Goal: Task Accomplishment & Management: Use online tool/utility

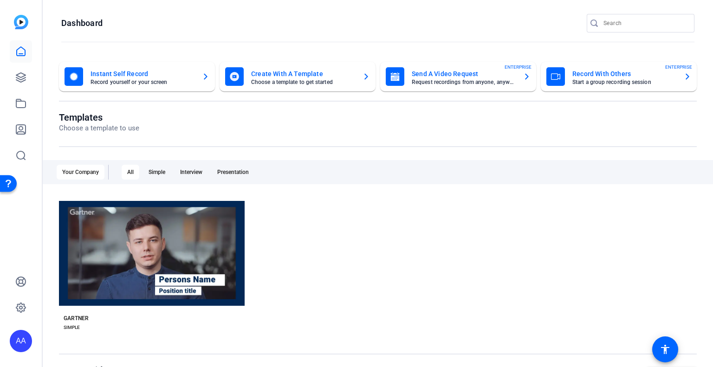
click at [160, 72] on mat-card-title "Instant Self Record" at bounding box center [143, 73] width 104 height 11
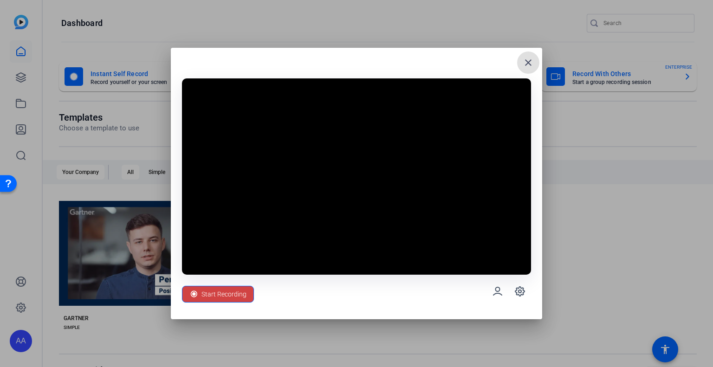
click at [529, 61] on mat-icon "close" at bounding box center [528, 62] width 11 height 11
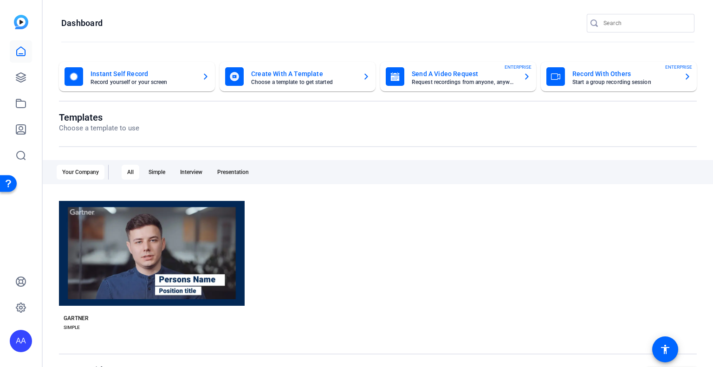
click at [188, 77] on mat-card-title "Instant Self Record" at bounding box center [143, 73] width 104 height 11
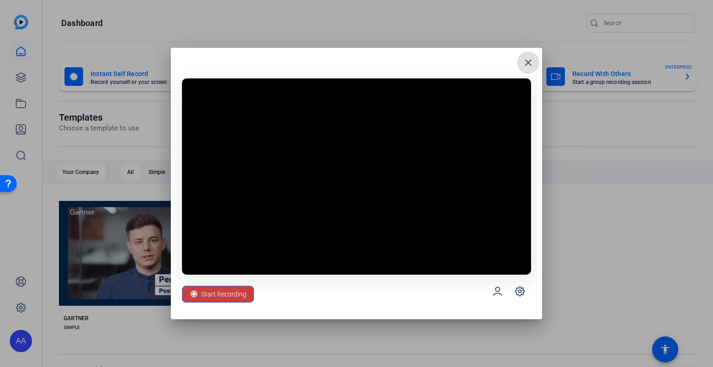
click at [214, 295] on span "Start Recording" at bounding box center [224, 295] width 45 height 18
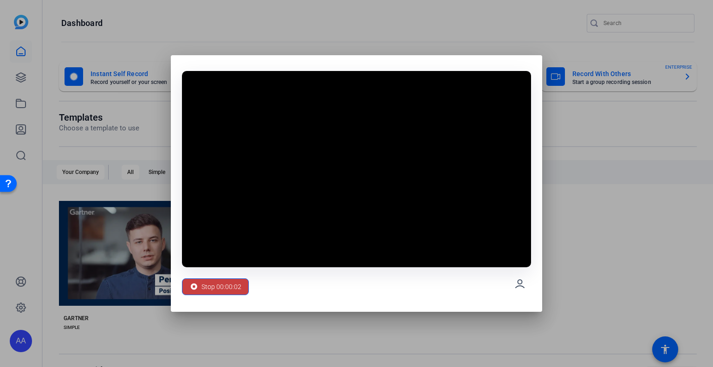
click at [227, 286] on span "Stop 00:00:02" at bounding box center [222, 287] width 40 height 18
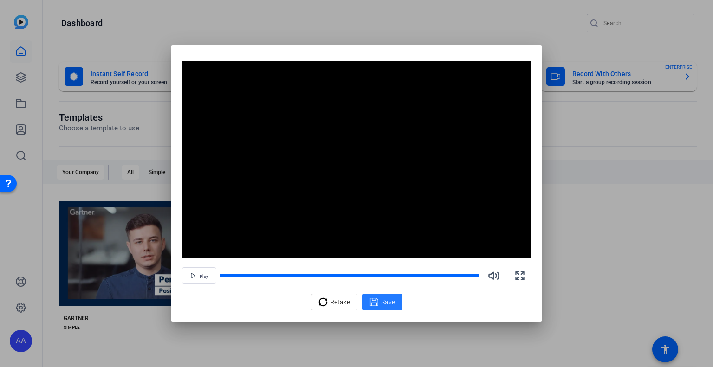
click at [390, 303] on span "Save" at bounding box center [388, 303] width 14 height 10
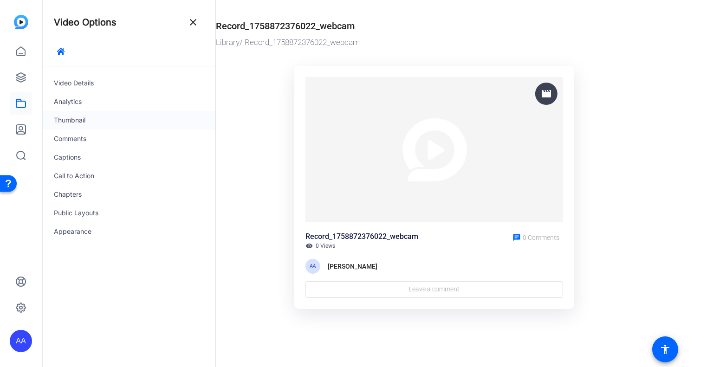
click at [76, 120] on div "Thumbnail" at bounding box center [129, 120] width 173 height 19
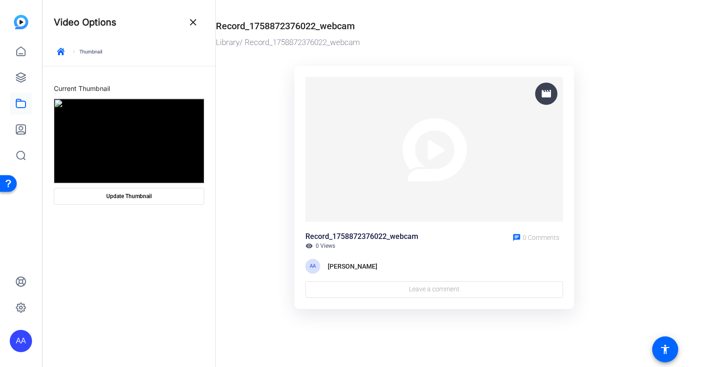
click at [193, 22] on mat-icon "close" at bounding box center [193, 22] width 11 height 11
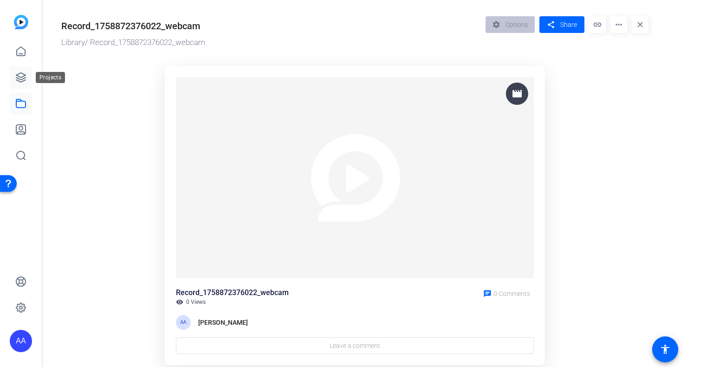
click at [18, 78] on icon at bounding box center [20, 77] width 9 height 9
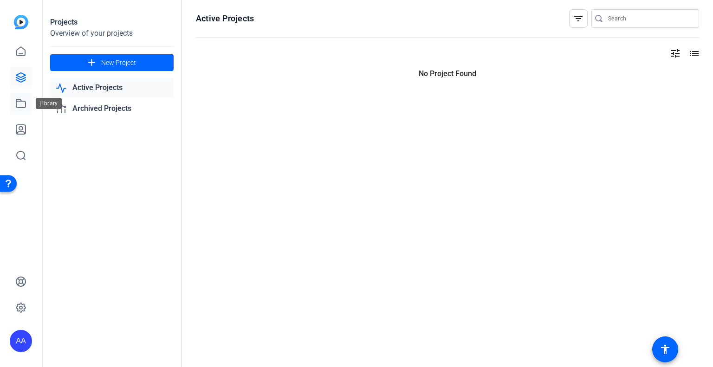
click at [20, 104] on icon at bounding box center [20, 103] width 11 height 11
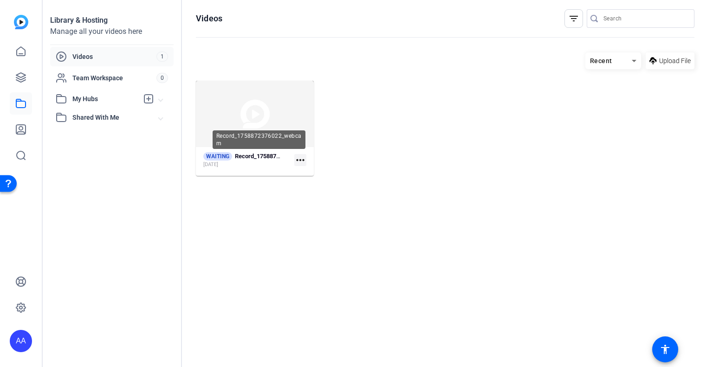
click at [272, 133] on div "Record_1758872376022_webcam" at bounding box center [259, 139] width 93 height 19
click at [299, 160] on mat-icon "more_horiz" at bounding box center [300, 160] width 12 height 12
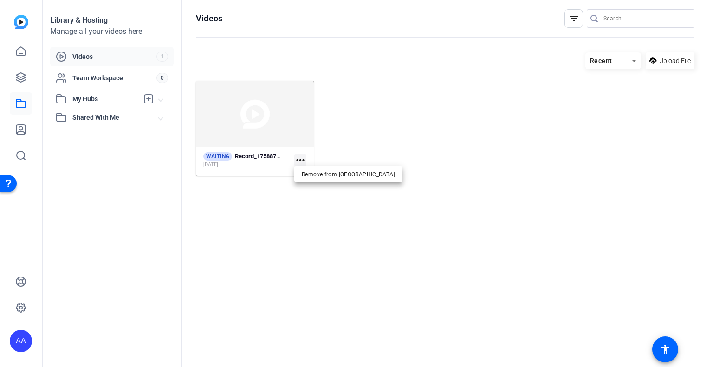
click at [432, 123] on div at bounding box center [356, 183] width 713 height 367
click at [300, 156] on mat-icon "more_horiz" at bounding box center [300, 160] width 12 height 12
click at [394, 145] on div at bounding box center [356, 183] width 713 height 367
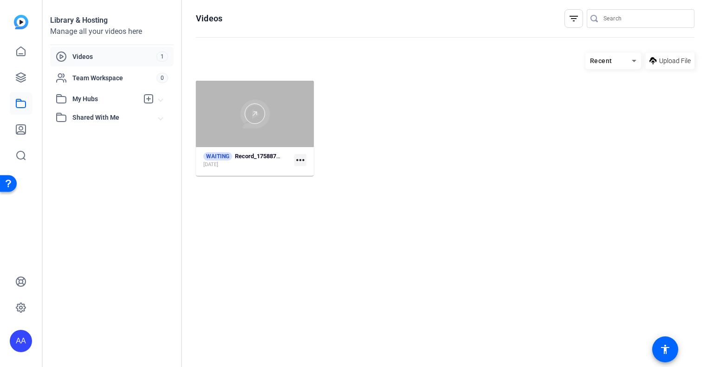
click at [247, 131] on div at bounding box center [255, 114] width 118 height 66
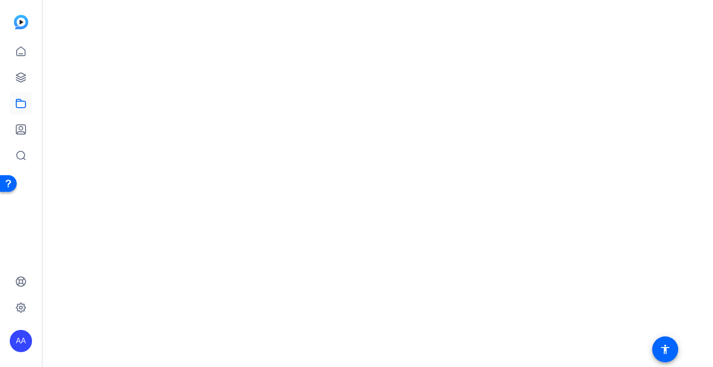
click at [247, 131] on mat-drawer-content at bounding box center [376, 183] width 666 height 367
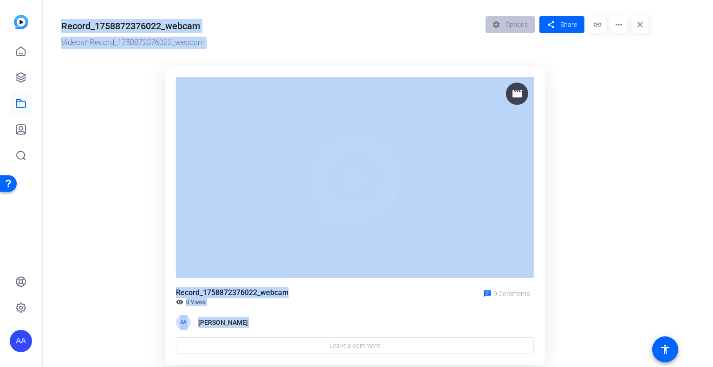
click at [630, 157] on ktd-grid "movie Record_1758872376022_webcam visibility 0 Views chat 0 Comments AA [PERSON…" at bounding box center [354, 215] width 587 height 311
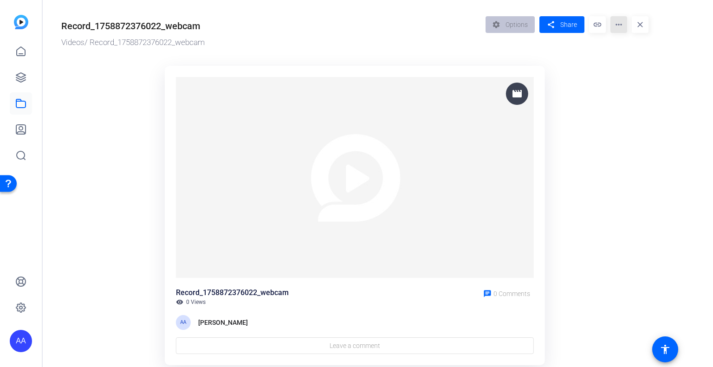
click at [618, 24] on mat-icon "more_horiz" at bounding box center [619, 24] width 17 height 17
click at [18, 78] on div at bounding box center [356, 183] width 713 height 367
click at [19, 79] on icon at bounding box center [20, 77] width 11 height 11
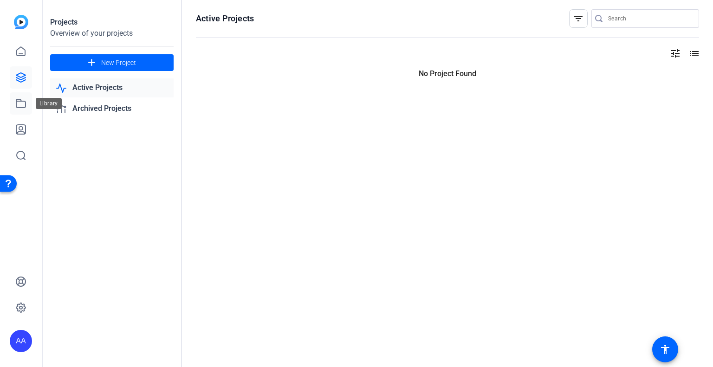
click at [15, 99] on icon at bounding box center [20, 103] width 11 height 11
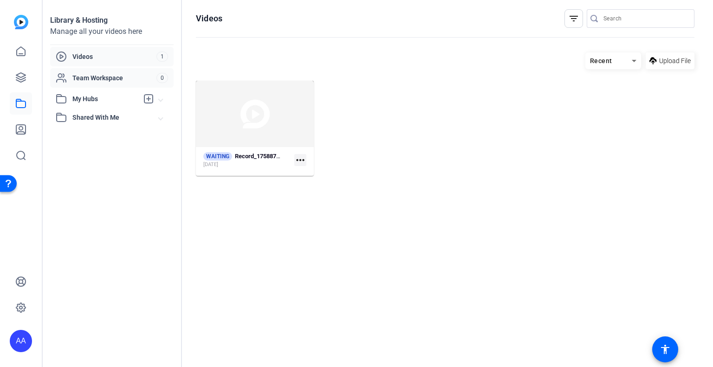
click at [122, 78] on span "Team Workspace" at bounding box center [114, 77] width 84 height 9
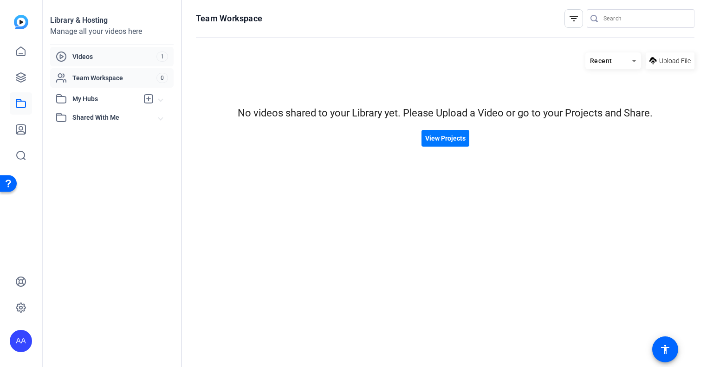
click at [126, 58] on span "Videos" at bounding box center [114, 56] width 84 height 9
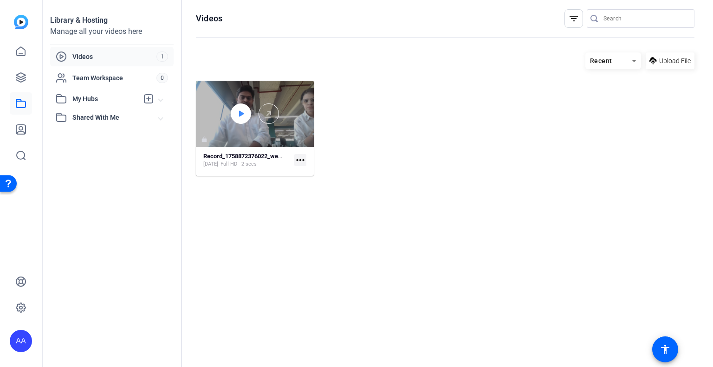
click at [240, 113] on icon at bounding box center [241, 114] width 5 height 6
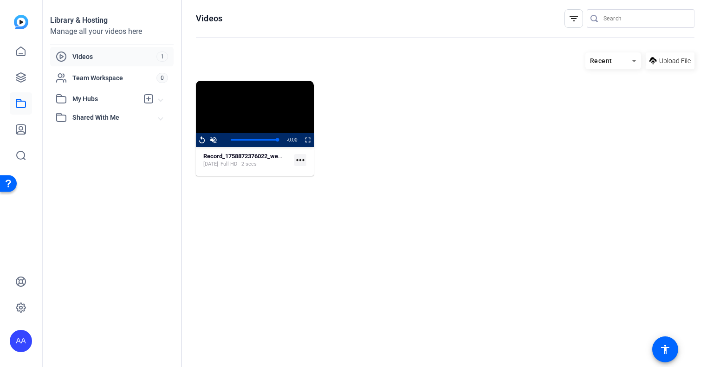
click at [299, 158] on mat-icon "more_horiz" at bounding box center [300, 160] width 12 height 12
click at [238, 117] on div at bounding box center [356, 183] width 713 height 367
click at [238, 163] on span "Full HD - 2 secs" at bounding box center [239, 164] width 36 height 7
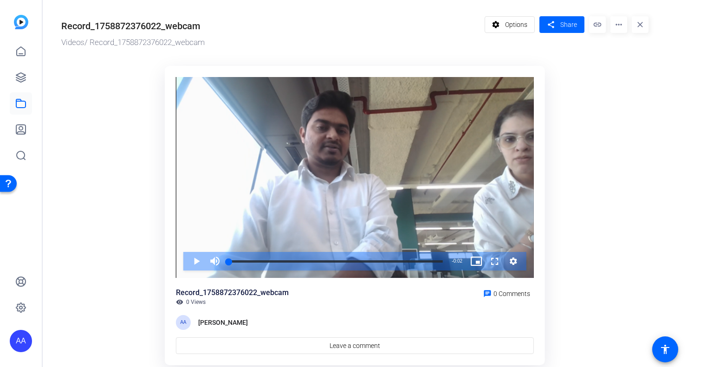
click at [621, 25] on mat-icon "more_horiz" at bounding box center [619, 24] width 17 height 17
click at [521, 25] on div at bounding box center [356, 183] width 713 height 367
click at [509, 25] on span "Options" at bounding box center [516, 25] width 22 height 18
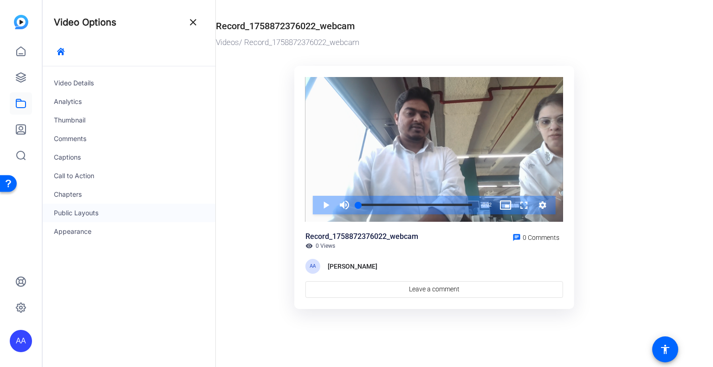
click at [83, 214] on div "Public Layouts" at bounding box center [129, 213] width 173 height 19
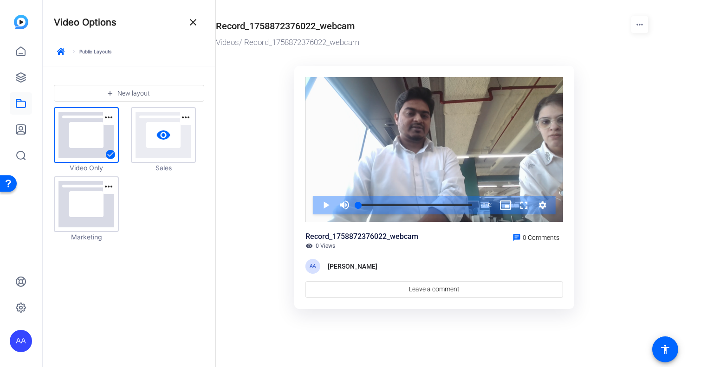
click at [162, 139] on mat-icon "visibility" at bounding box center [163, 135] width 15 height 15
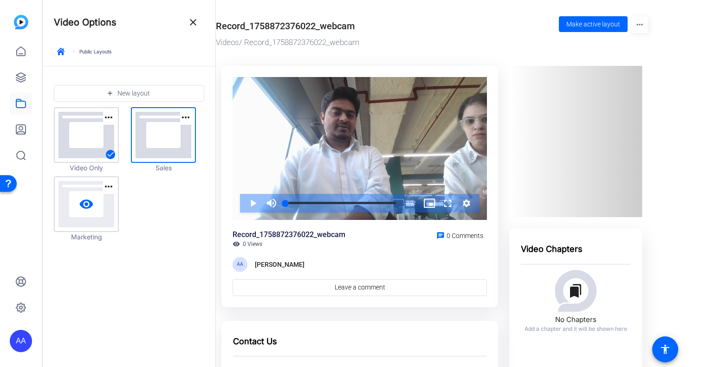
click at [85, 219] on link "visibility" at bounding box center [86, 204] width 63 height 54
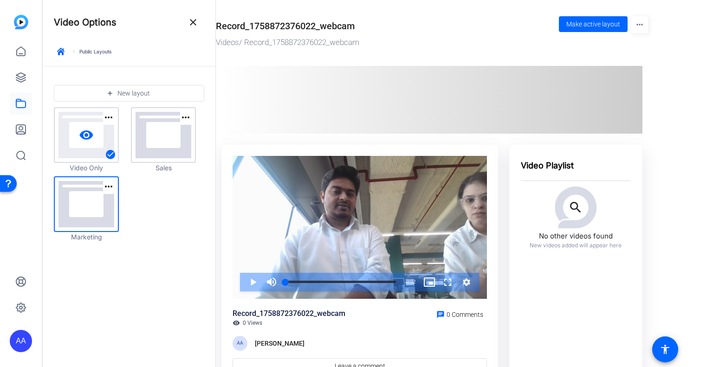
click at [96, 126] on link "visibility" at bounding box center [86, 135] width 63 height 54
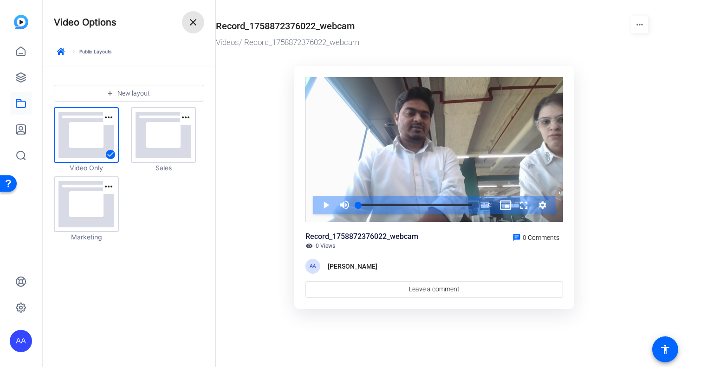
click at [193, 26] on mat-icon "close" at bounding box center [193, 22] width 11 height 11
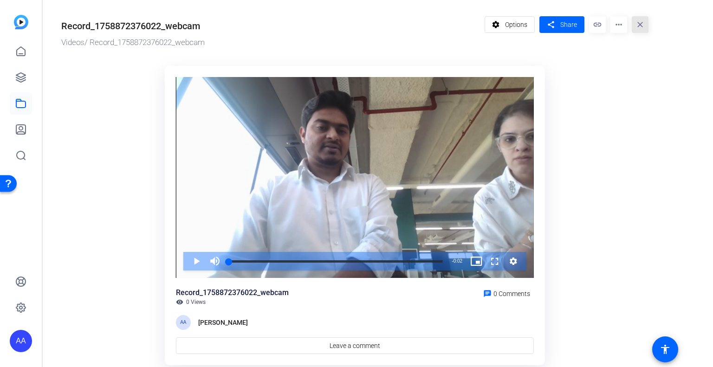
click at [642, 24] on mat-icon "close" at bounding box center [640, 24] width 17 height 17
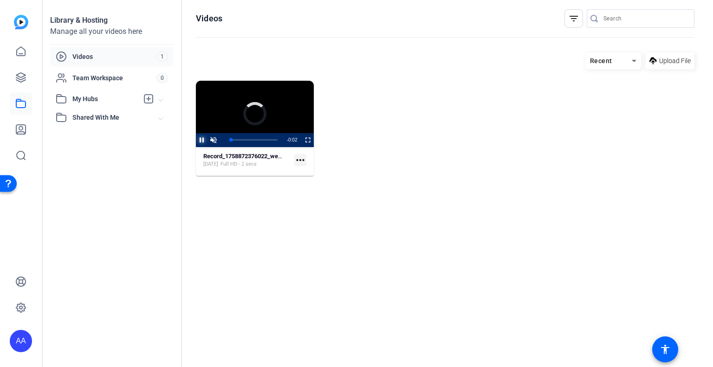
click at [196, 139] on span "Video Player" at bounding box center [196, 140] width 0 height 14
